Goal: Task Accomplishment & Management: Use online tool/utility

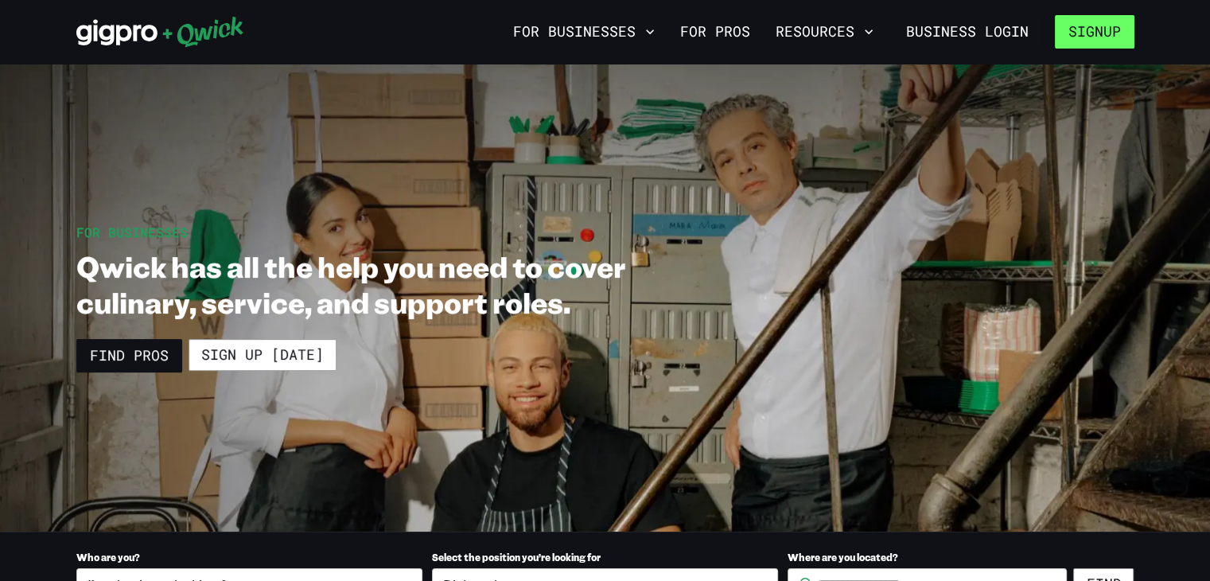
click at [1096, 39] on button "Signup" at bounding box center [1095, 31] width 80 height 33
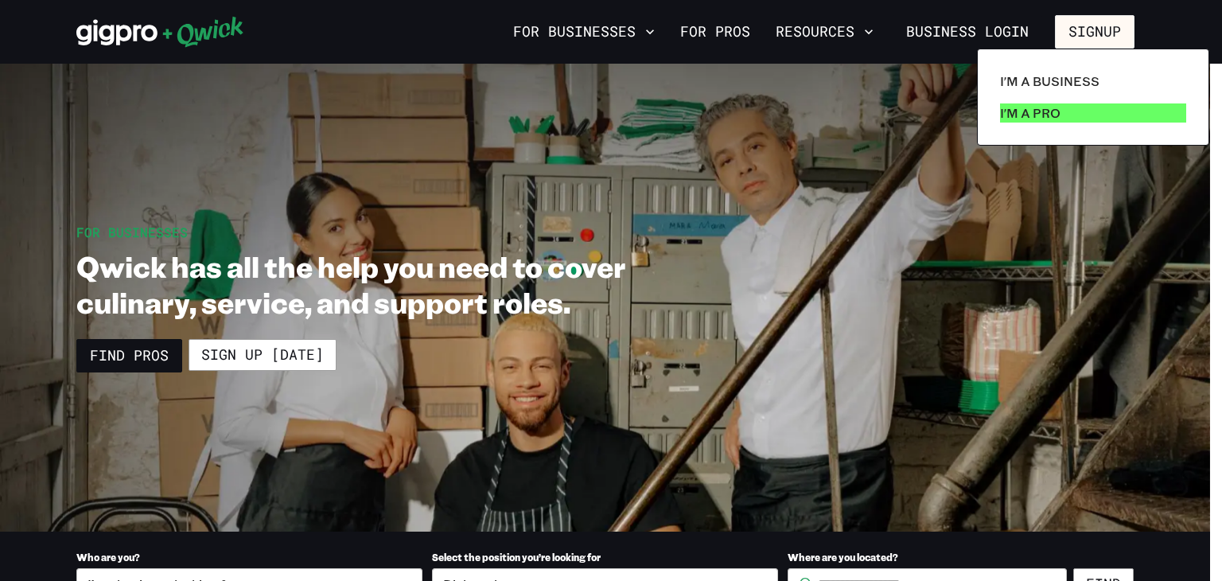
click at [1017, 120] on p "I'm a Pro" at bounding box center [1030, 112] width 60 height 19
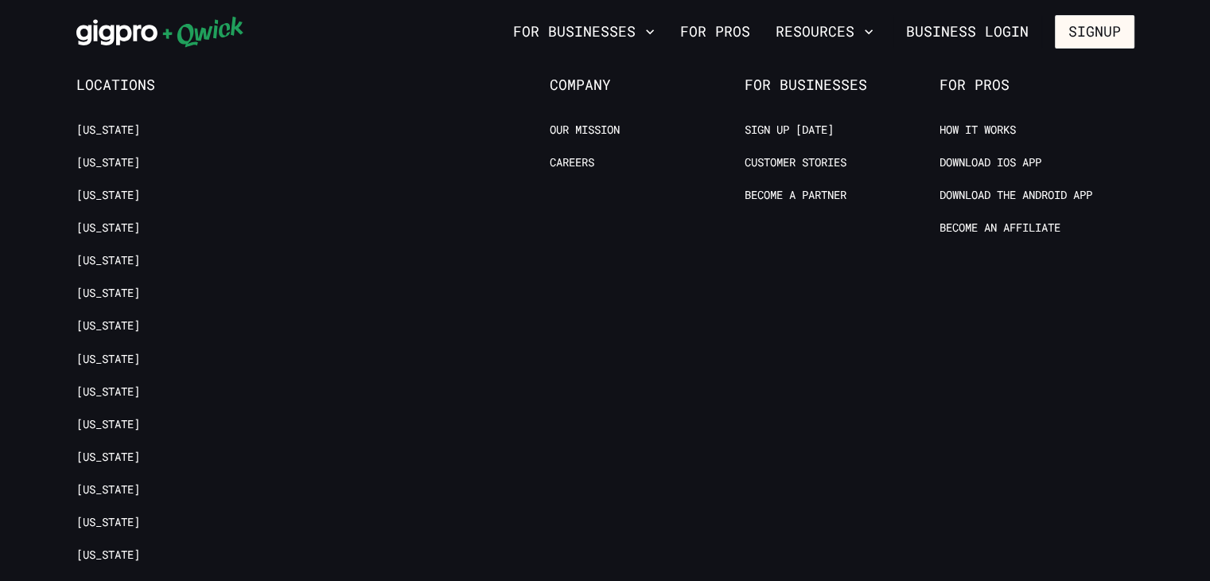
scroll to position [3731, 0]
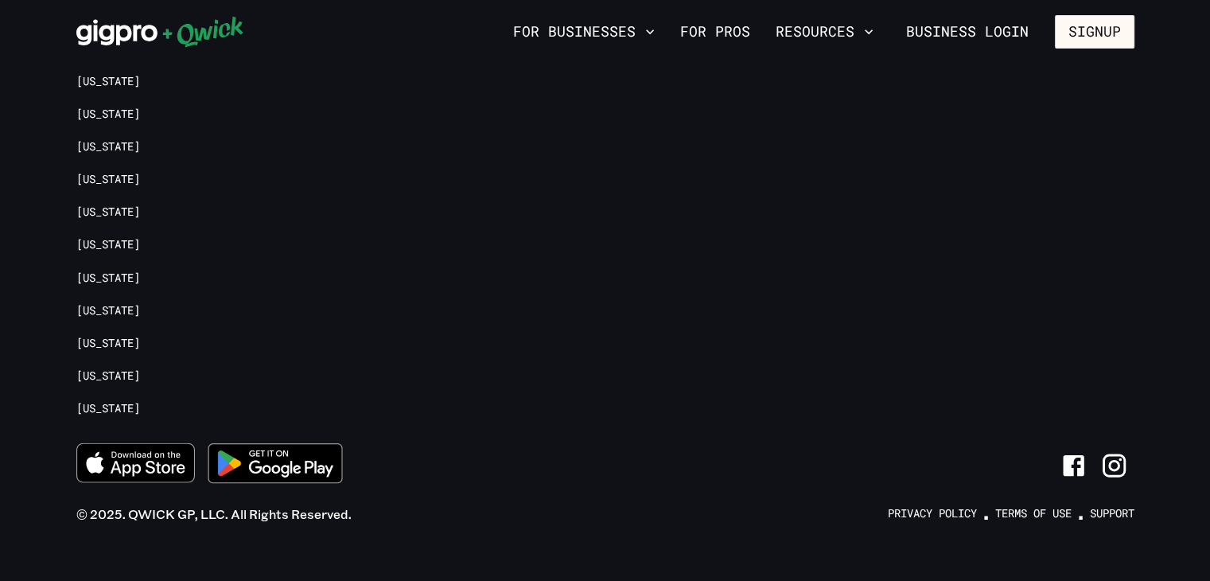
click at [124, 245] on ul "[US_STATE] [US_STATE] [US_STATE] [US_STATE][GEOGRAPHIC_DATA] [US_STATE] [US_STA…" at bounding box center [173, 25] width 195 height 817
click at [111, 270] on link "[US_STATE]" at bounding box center [108, 277] width 64 height 15
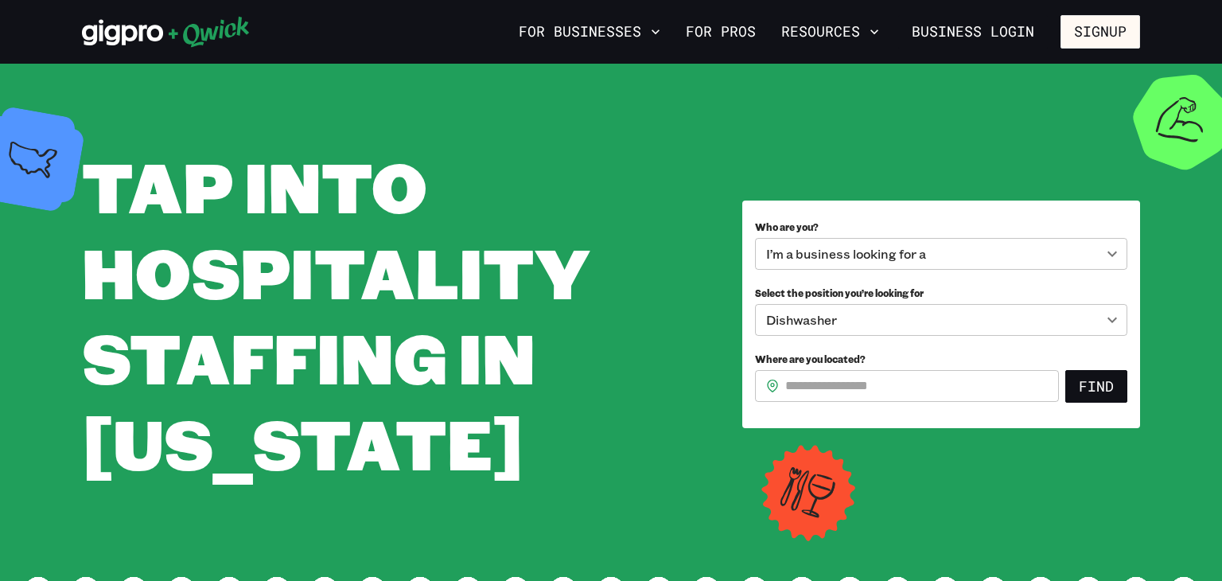
click at [977, 252] on body "**********" at bounding box center [611, 290] width 1222 height 581
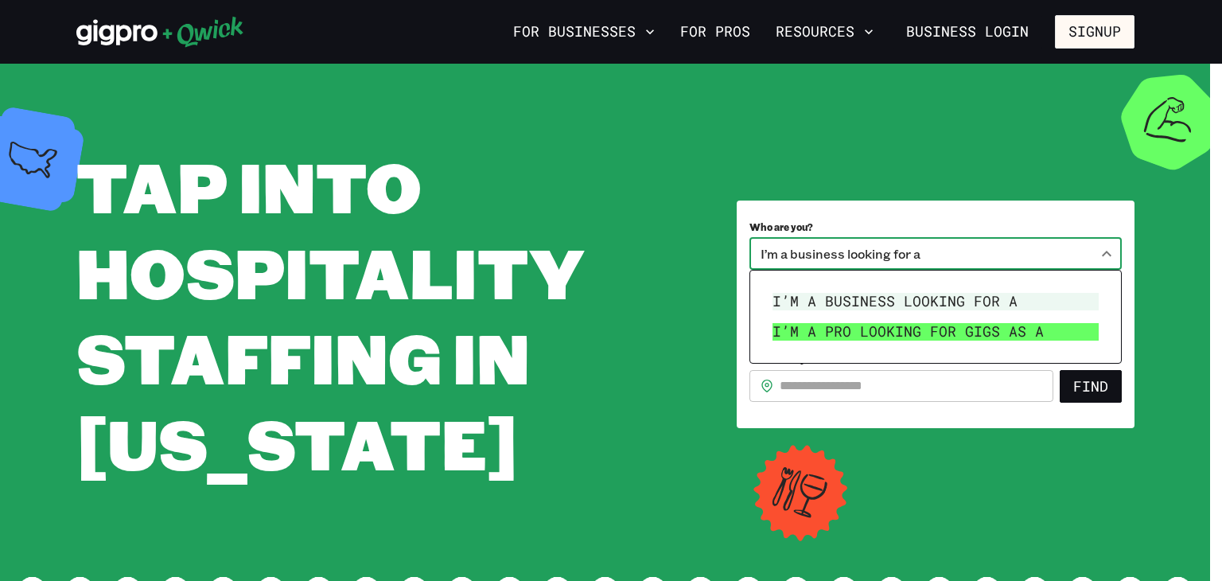
click at [903, 327] on li "I’m a pro looking for Gigs as a" at bounding box center [935, 332] width 339 height 30
type input "***"
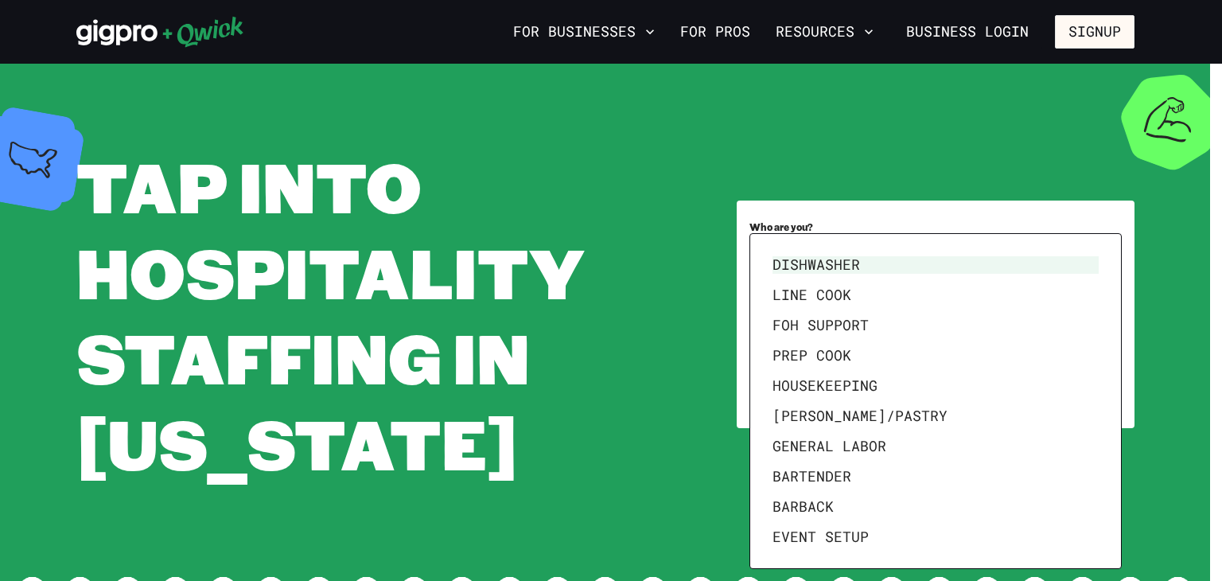
click at [937, 317] on body "**********" at bounding box center [611, 290] width 1222 height 581
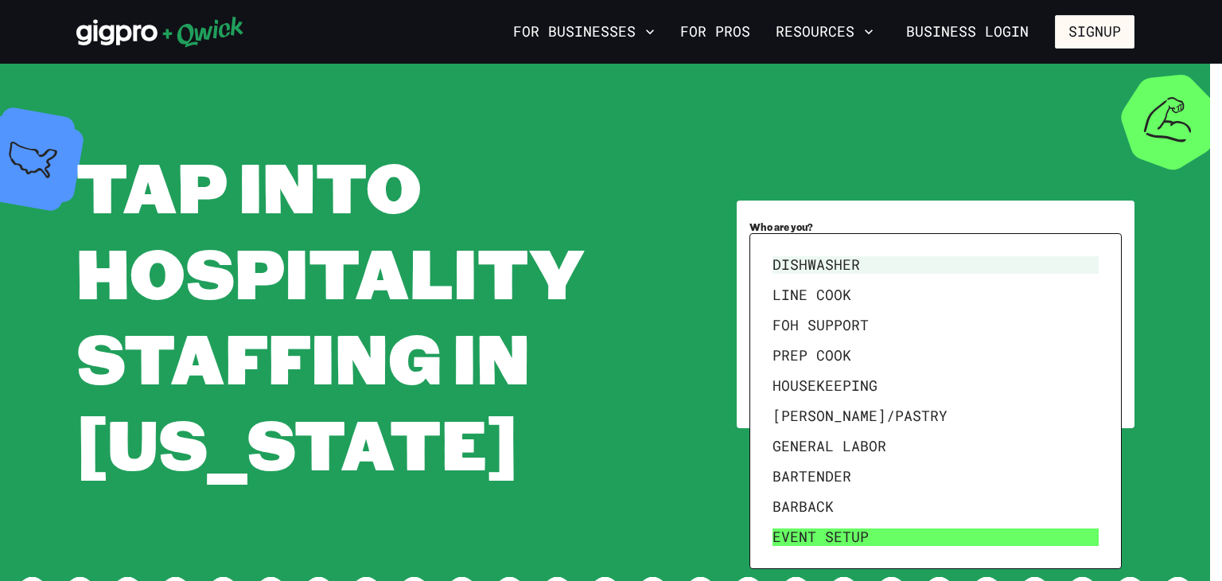
click at [829, 542] on li "Event Setup" at bounding box center [935, 537] width 339 height 30
type input "**********"
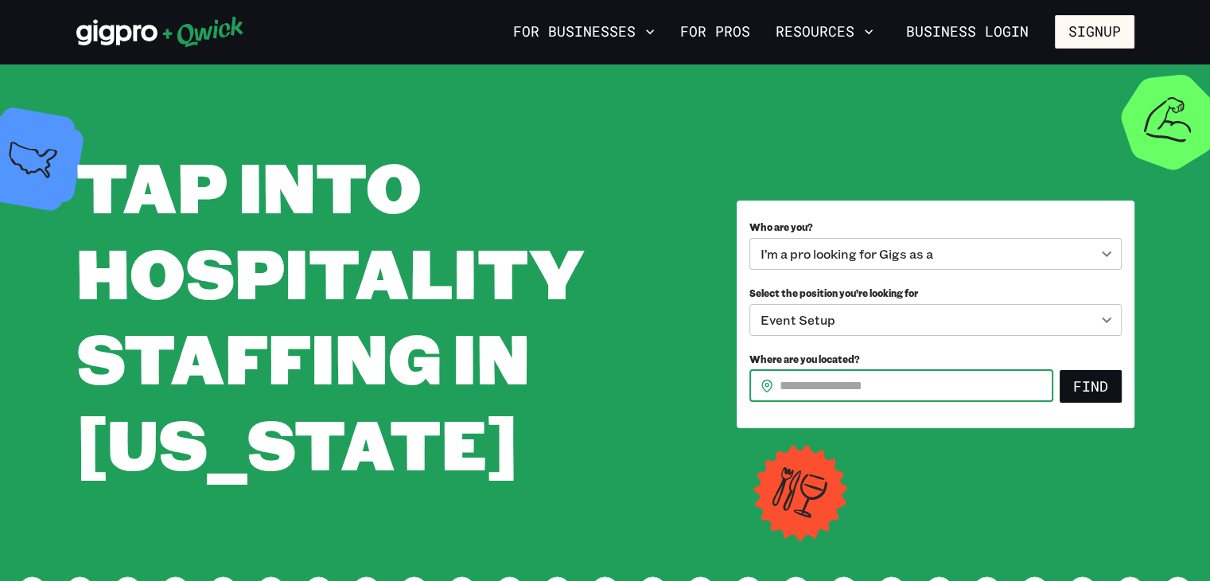
click at [957, 378] on input "Where are you located?" at bounding box center [916, 386] width 274 height 32
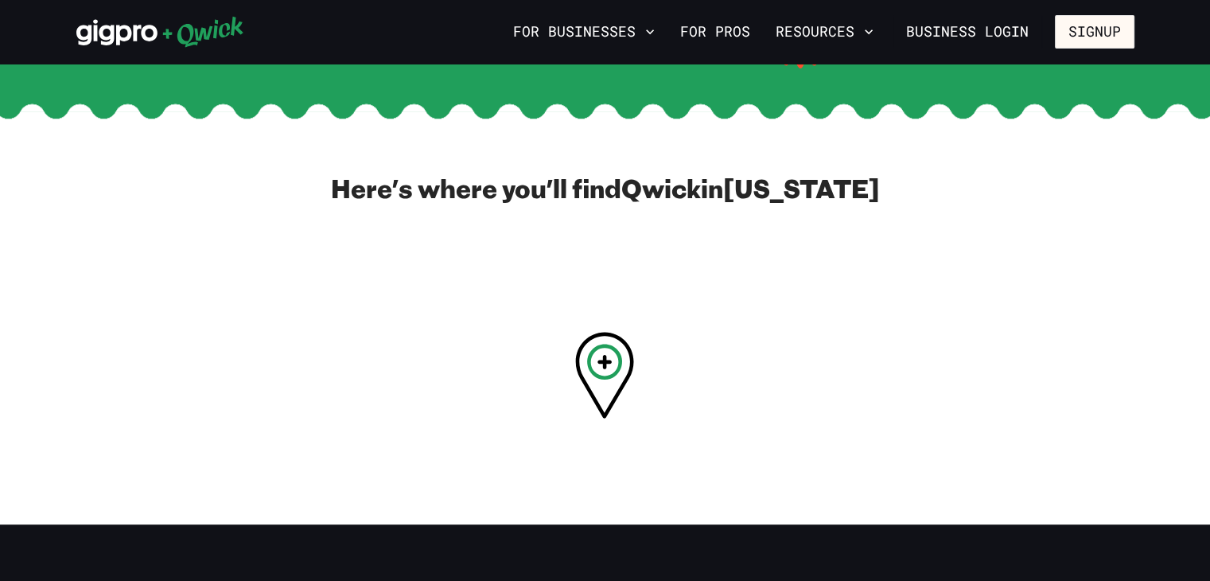
scroll to position [507, 0]
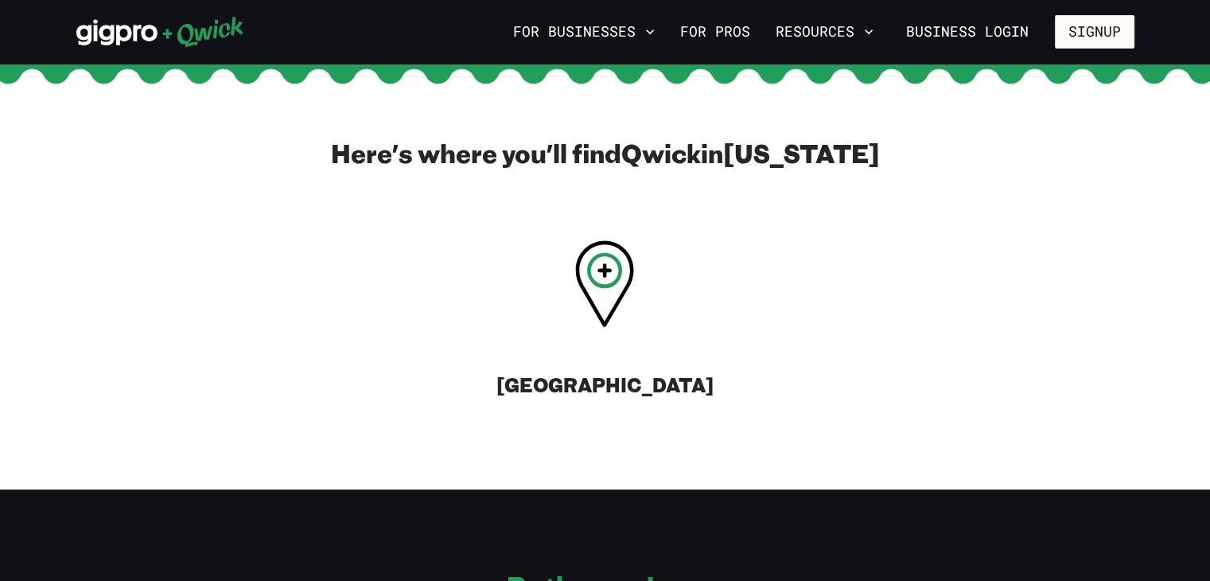
click at [611, 382] on h3 "[GEOGRAPHIC_DATA]" at bounding box center [604, 383] width 217 height 25
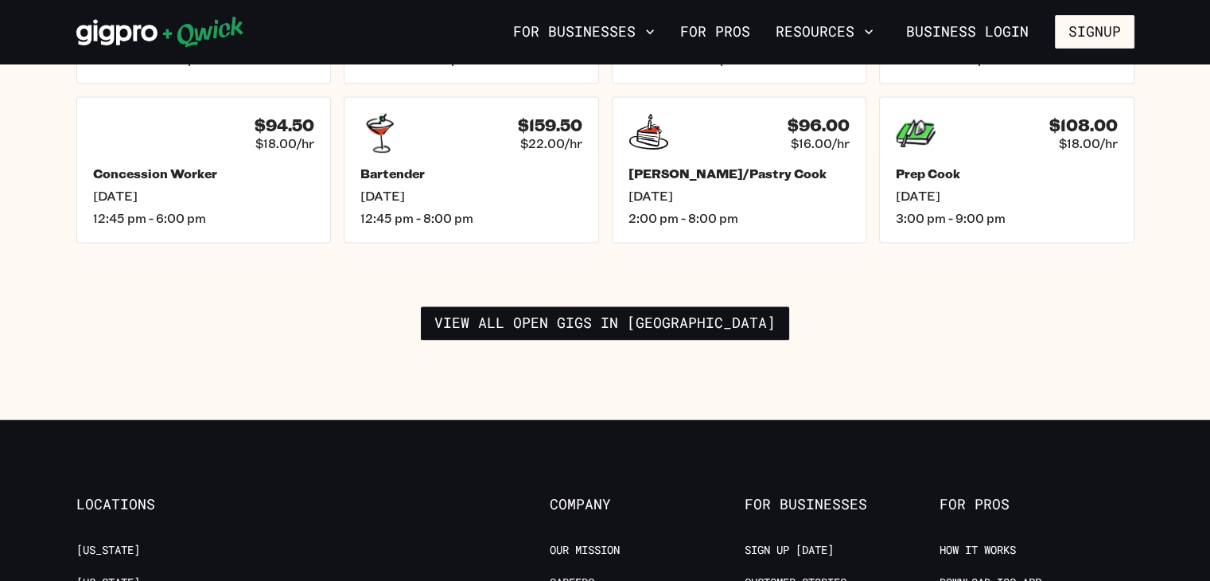
scroll to position [2479, 0]
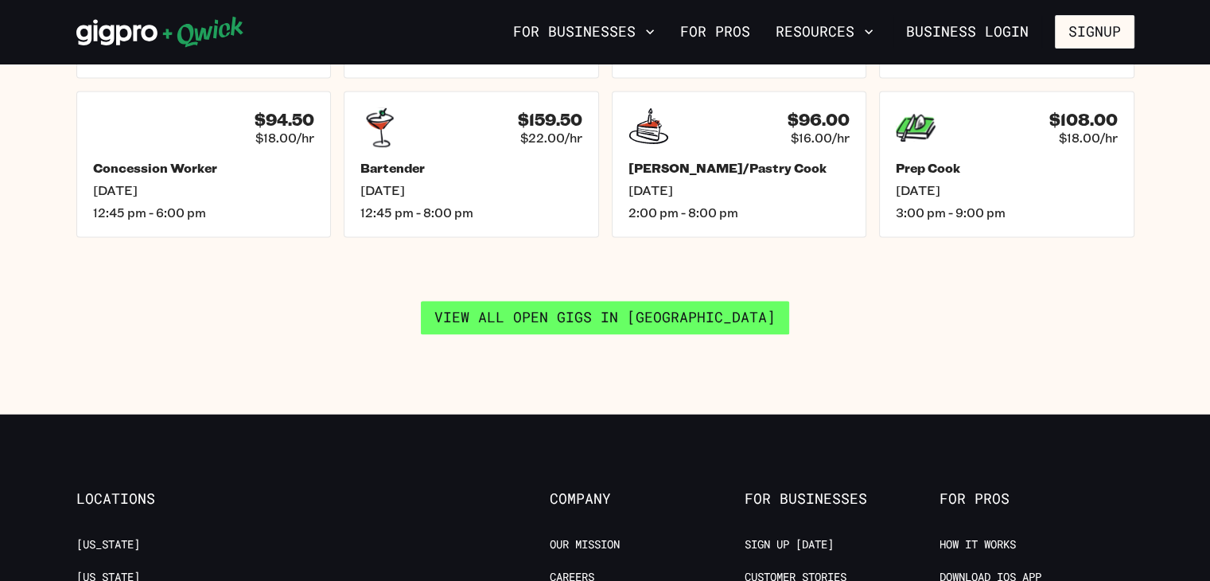
click at [673, 312] on link "View all open gigs in [GEOGRAPHIC_DATA]" at bounding box center [605, 317] width 368 height 33
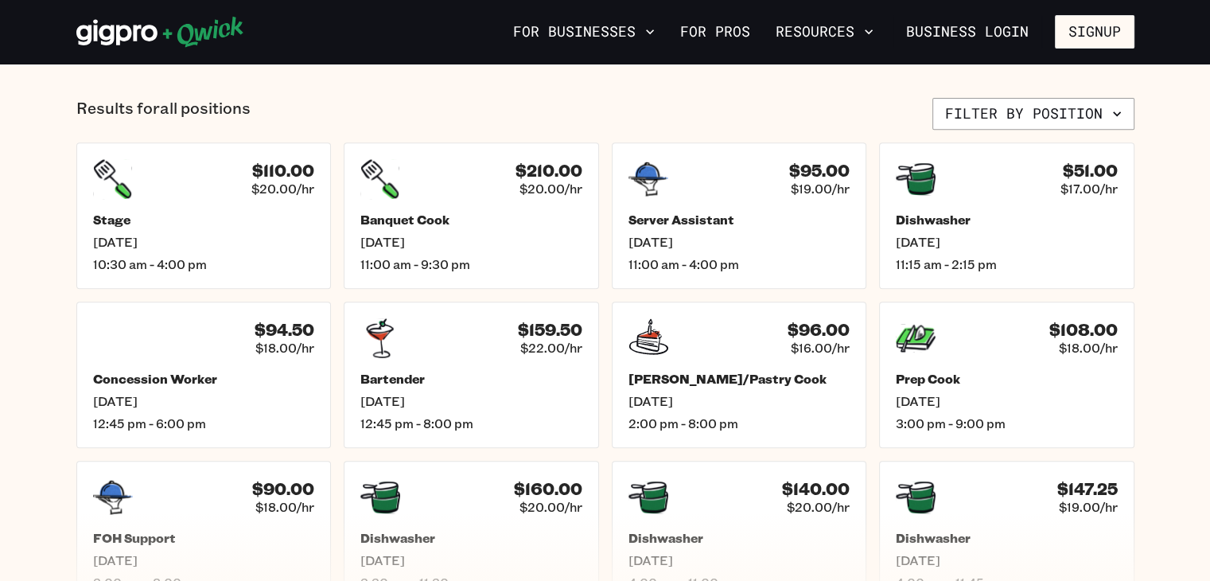
scroll to position [636, 0]
click at [429, 222] on h5 "Banquet Cook" at bounding box center [470, 220] width 231 height 17
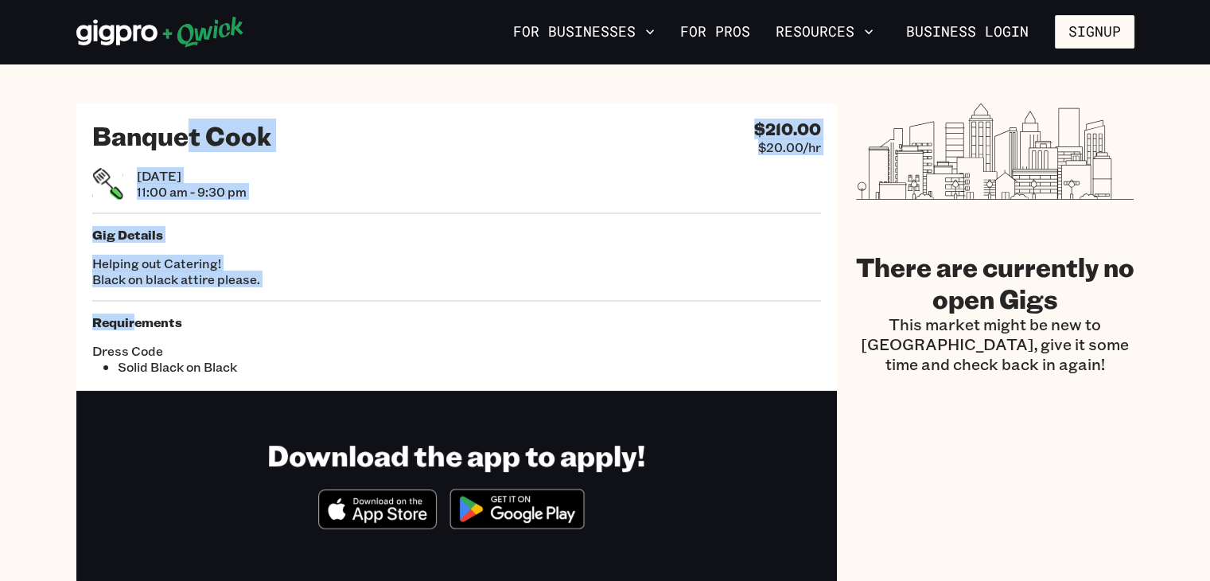
drag, startPoint x: 134, startPoint y: 320, endPoint x: 185, endPoint y: 141, distance: 186.8
click at [185, 141] on div "Banquet Cook $210.00 $20.00/hr [DATE] 11:00 am - 9:30 pm Gig Details Helping ou…" at bounding box center [456, 246] width 760 height 287
click at [185, 141] on h2 "Banquet Cook" at bounding box center [181, 135] width 179 height 32
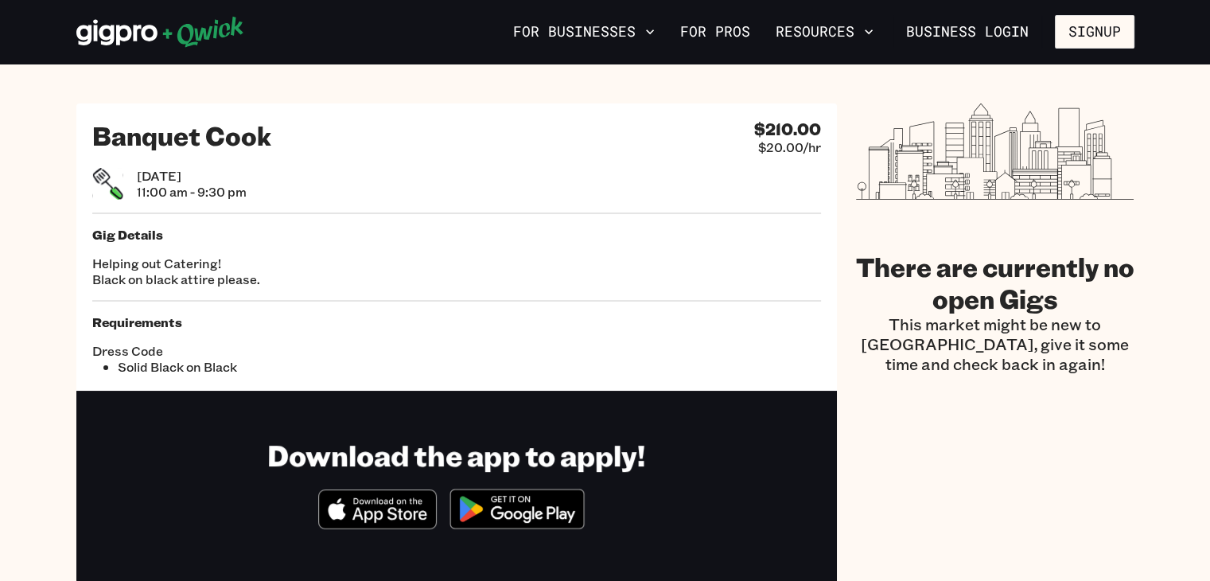
click at [443, 325] on h5 "Requirements" at bounding box center [456, 322] width 728 height 16
